Goal: Task Accomplishment & Management: Manage account settings

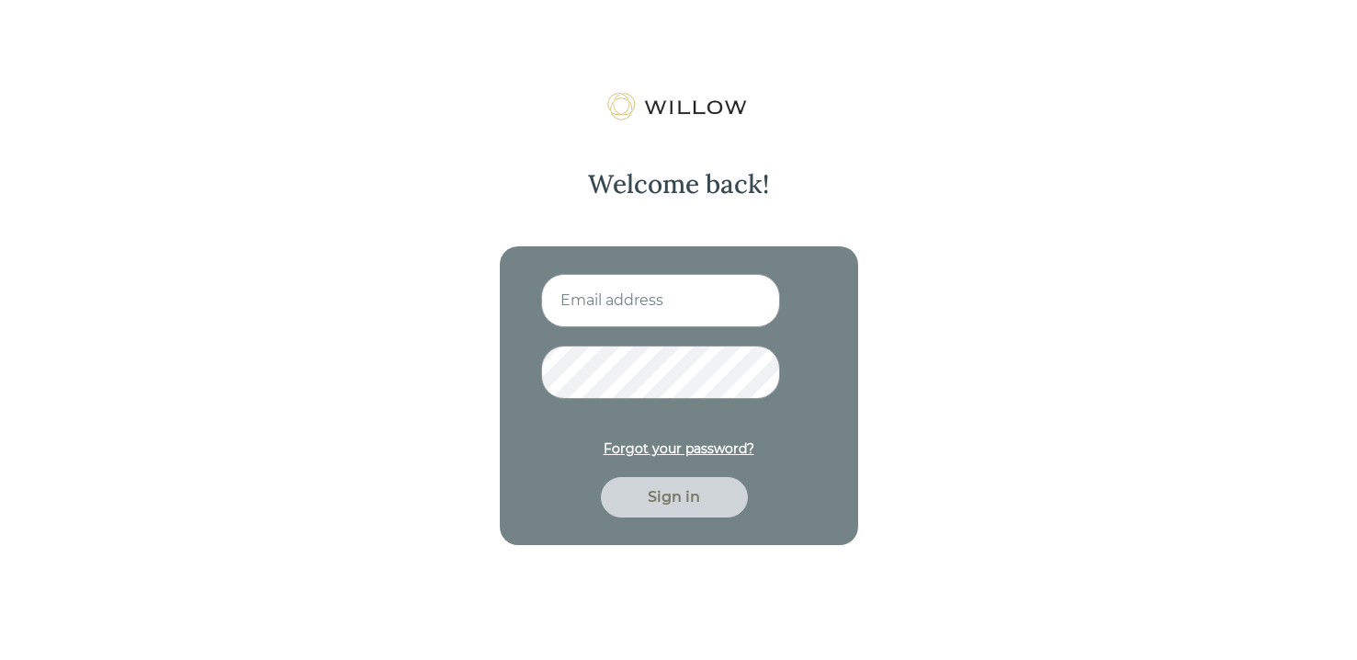
click at [613, 303] on input at bounding box center [660, 300] width 239 height 53
click at [650, 296] on input at bounding box center [660, 300] width 239 height 53
click at [656, 299] on input at bounding box center [660, 300] width 239 height 53
type input "[EMAIL_ADDRESS][DOMAIN_NAME]"
click at [699, 495] on div "Sign in" at bounding box center [674, 497] width 105 height 22
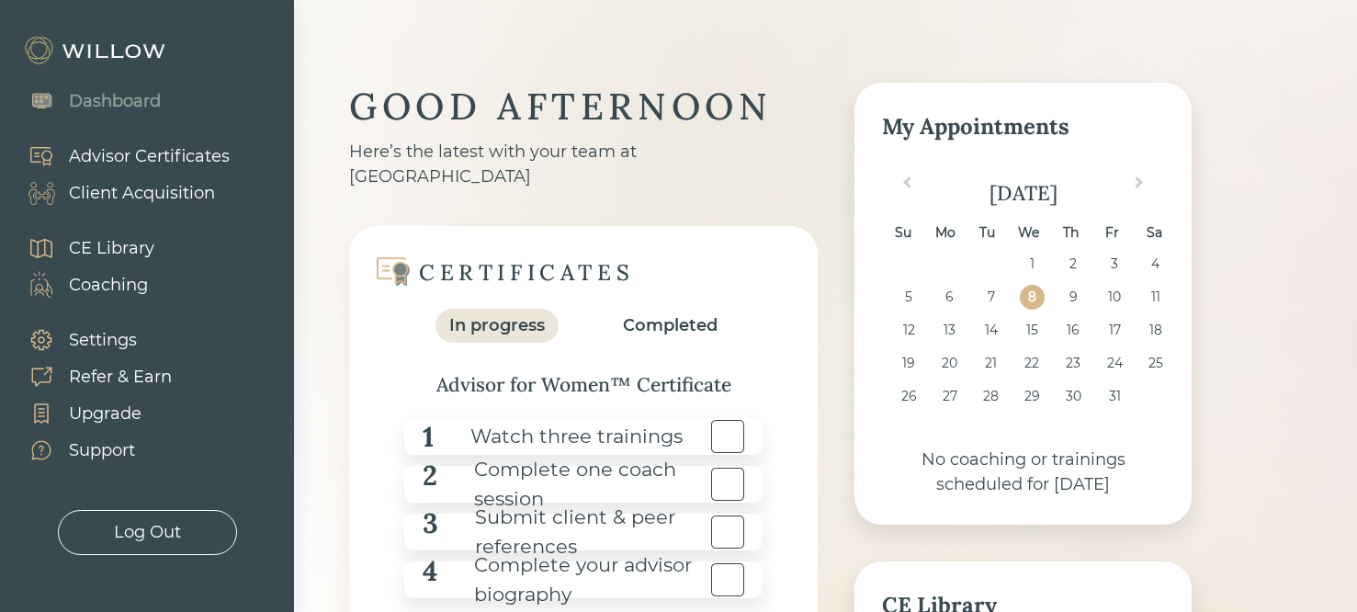
click at [105, 412] on div "Upgrade" at bounding box center [105, 414] width 73 height 25
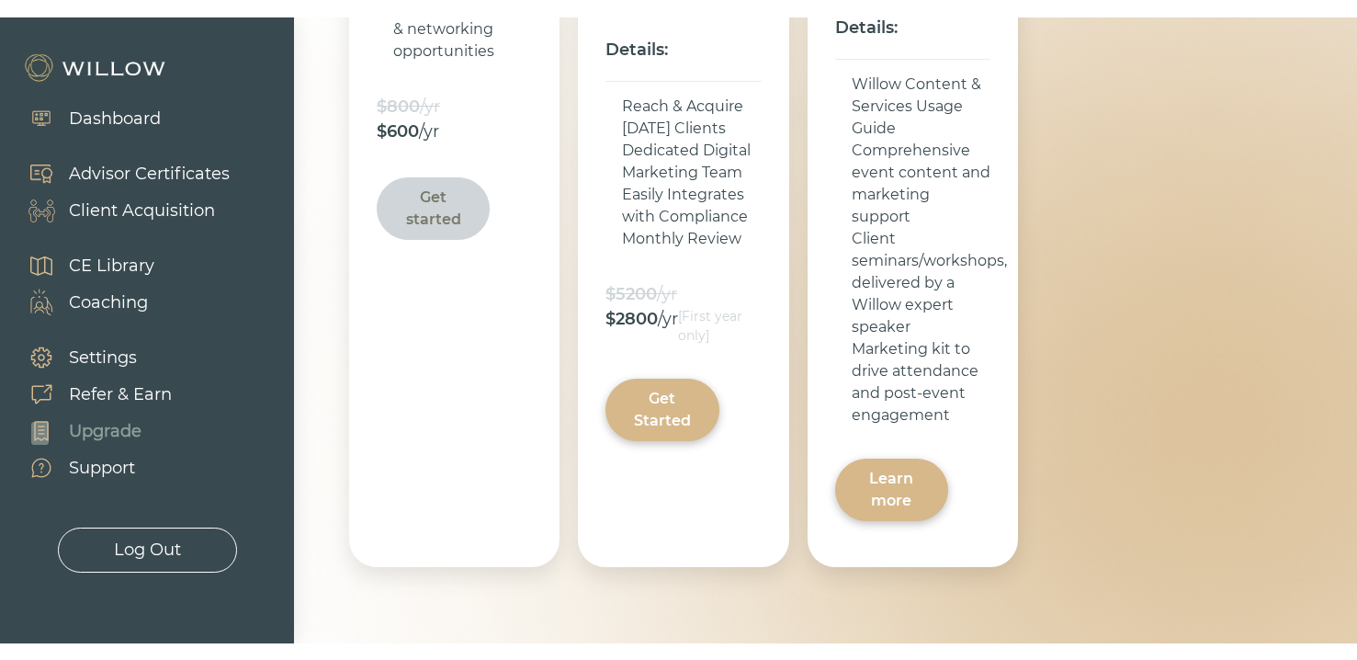
scroll to position [986, 0]
